Goal: Task Accomplishment & Management: Manage account settings

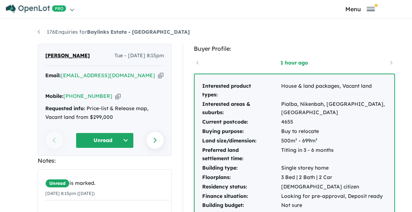
click at [158, 75] on icon "button" at bounding box center [160, 76] width 5 height 8
click at [115, 92] on icon "button" at bounding box center [117, 96] width 5 height 8
click at [123, 133] on button "Unread" at bounding box center [105, 141] width 58 height 16
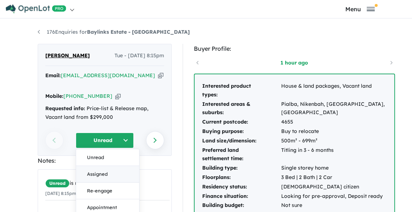
click at [113, 166] on button "Assigned" at bounding box center [107, 174] width 63 height 17
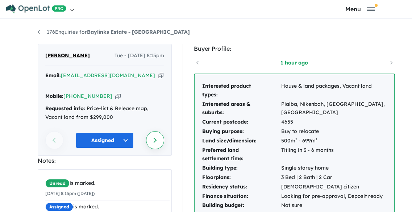
click at [149, 131] on link "Next enquiry" at bounding box center [155, 140] width 18 height 18
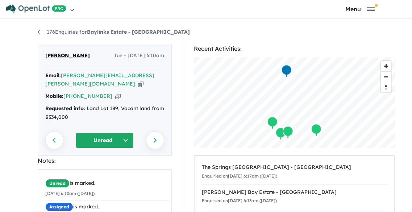
click at [138, 80] on icon "button" at bounding box center [140, 84] width 5 height 8
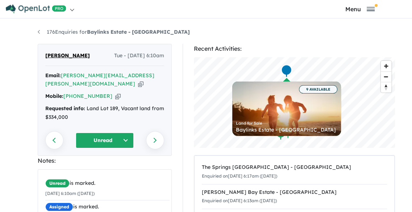
click at [115, 92] on icon "button" at bounding box center [117, 96] width 5 height 8
